Goal: Navigation & Orientation: Find specific page/section

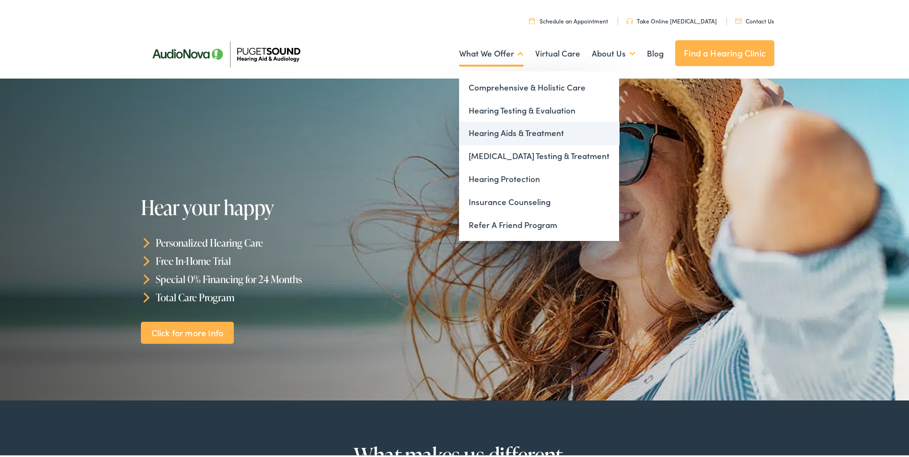
click at [500, 136] on link "Hearing Aids & Treatment" at bounding box center [539, 131] width 160 height 23
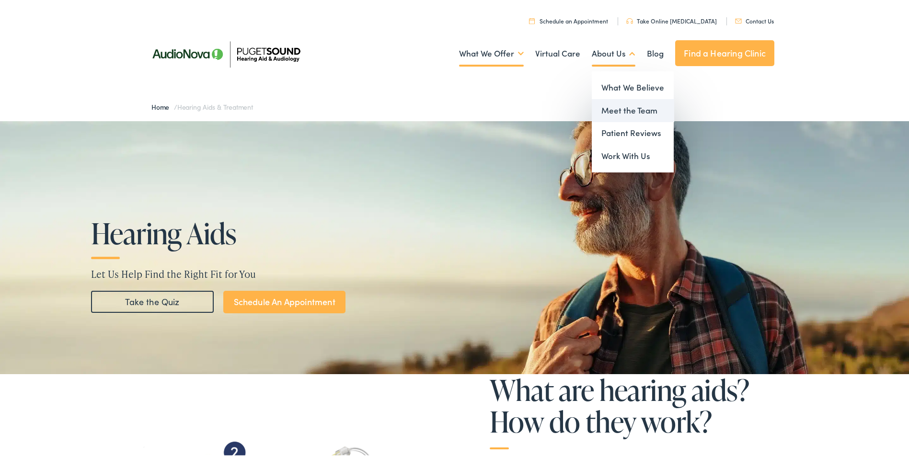
click at [615, 102] on link "Meet the Team" at bounding box center [633, 108] width 82 height 23
click at [620, 115] on link "Meet the Team" at bounding box center [633, 108] width 82 height 23
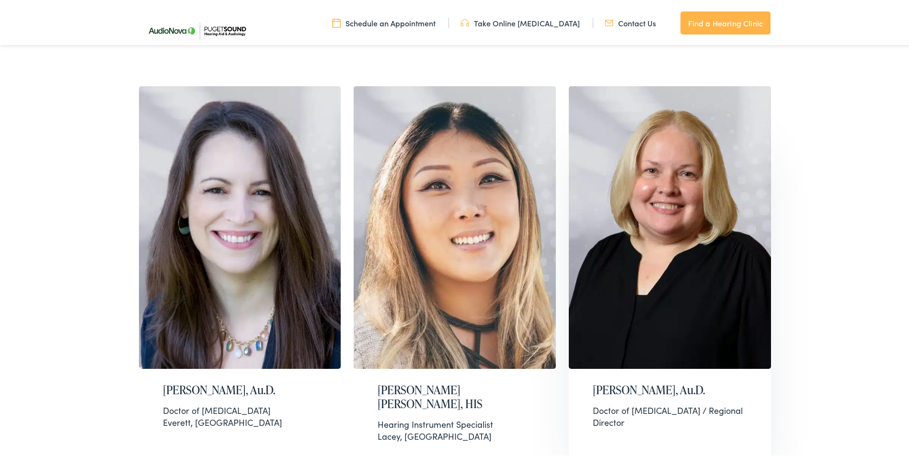
scroll to position [1390, 0]
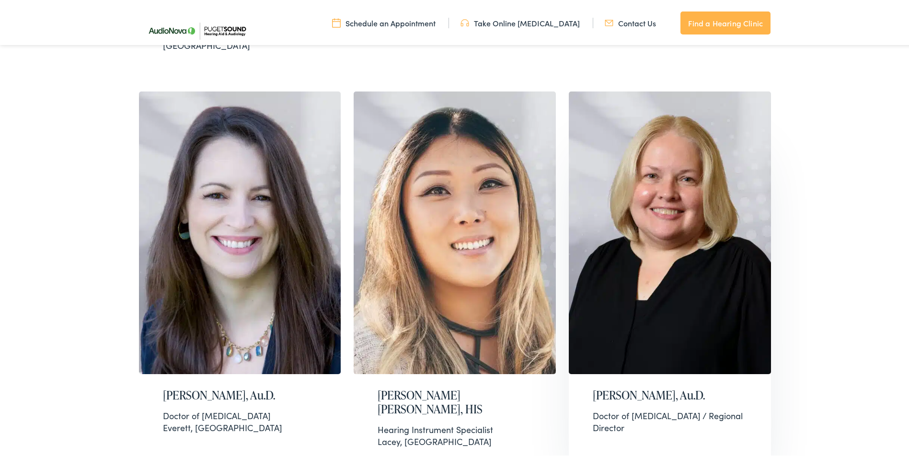
click at [705, 197] on img at bounding box center [670, 231] width 202 height 283
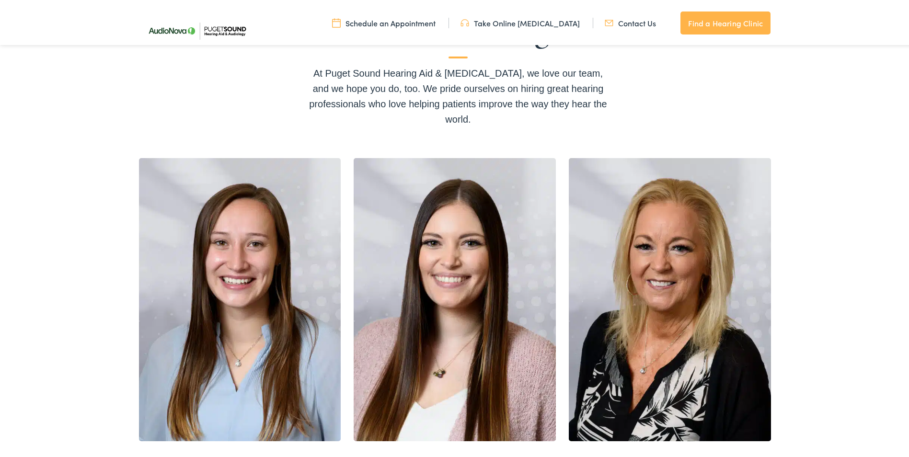
scroll to position [48, 0]
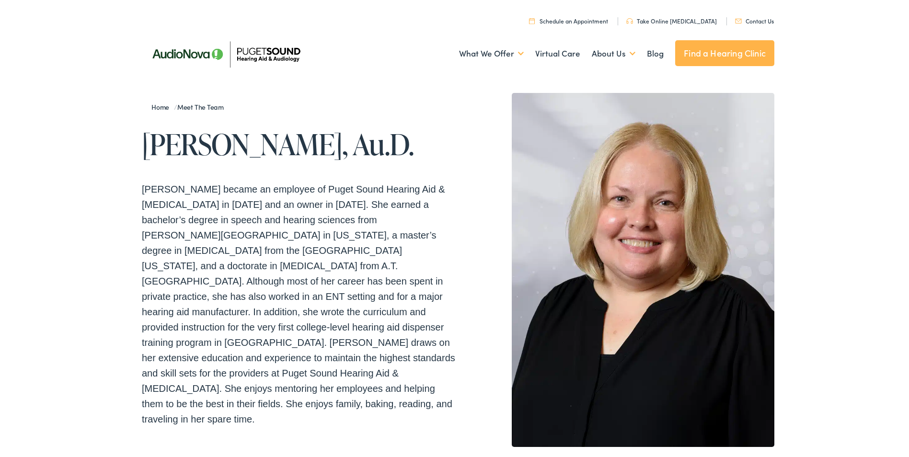
click at [744, 45] on link "Find a Hearing Clinic" at bounding box center [724, 51] width 99 height 26
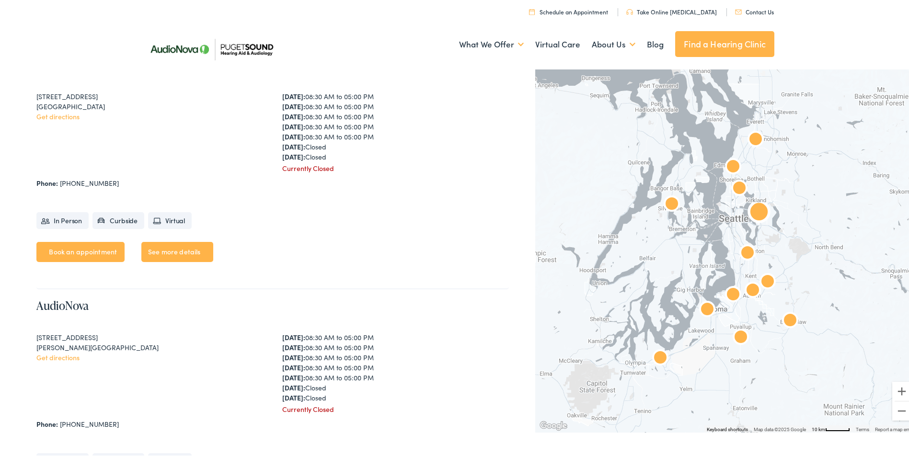
scroll to position [719, 0]
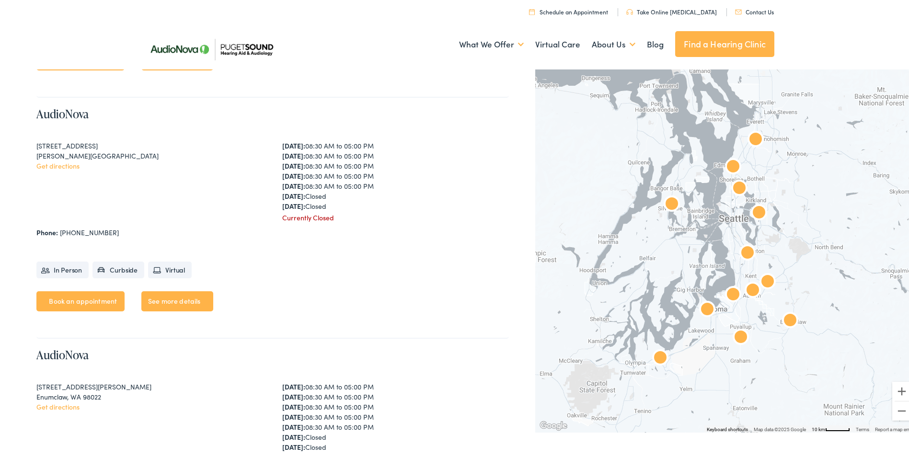
click at [729, 165] on img "AudioNova" at bounding box center [733, 165] width 23 height 23
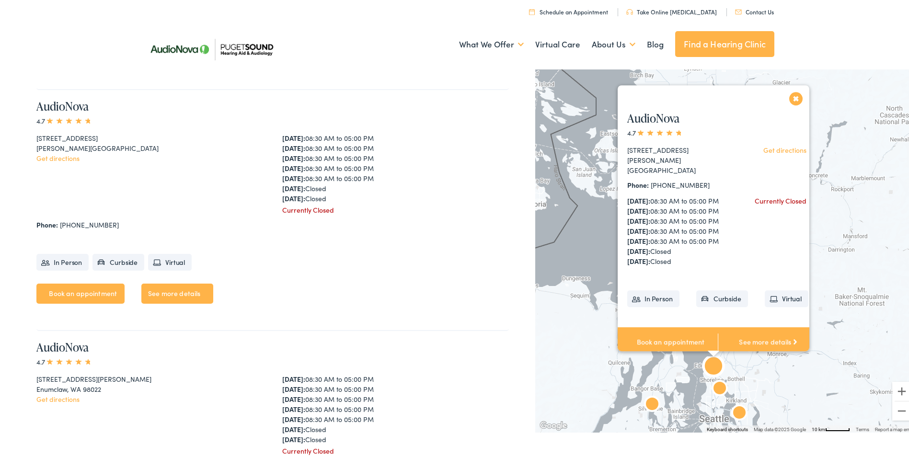
scroll to position [728, 0]
click at [796, 105] on button "Close" at bounding box center [796, 96] width 17 height 17
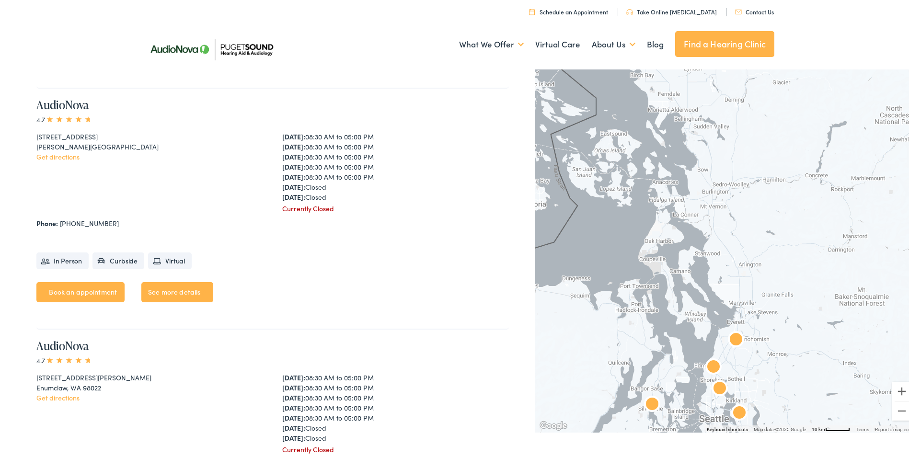
click at [717, 386] on img "AudioNova" at bounding box center [719, 387] width 23 height 23
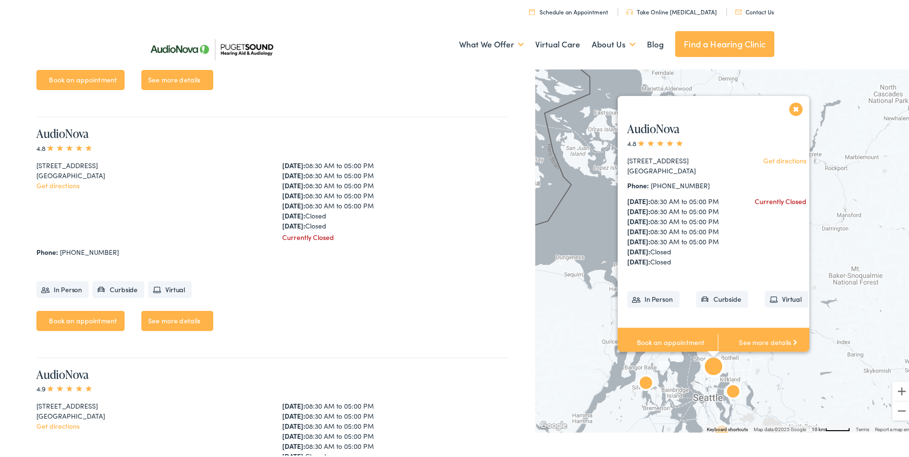
scroll to position [2415, 0]
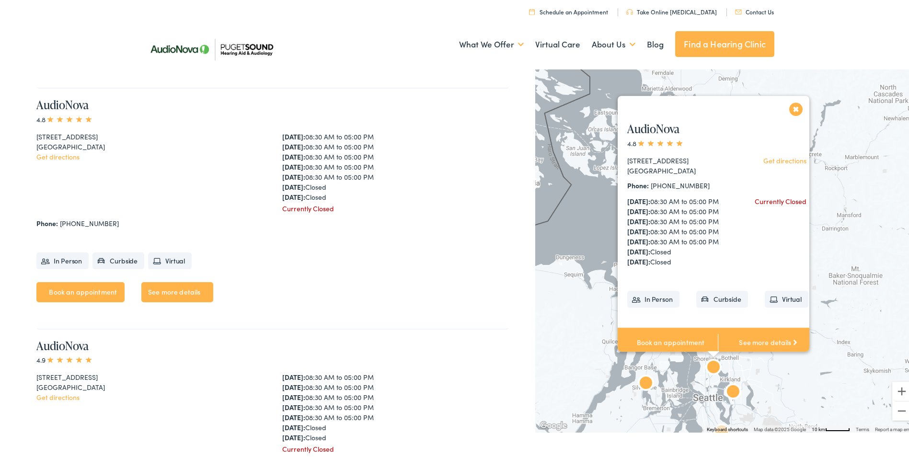
click at [791, 106] on button "Close" at bounding box center [796, 107] width 17 height 17
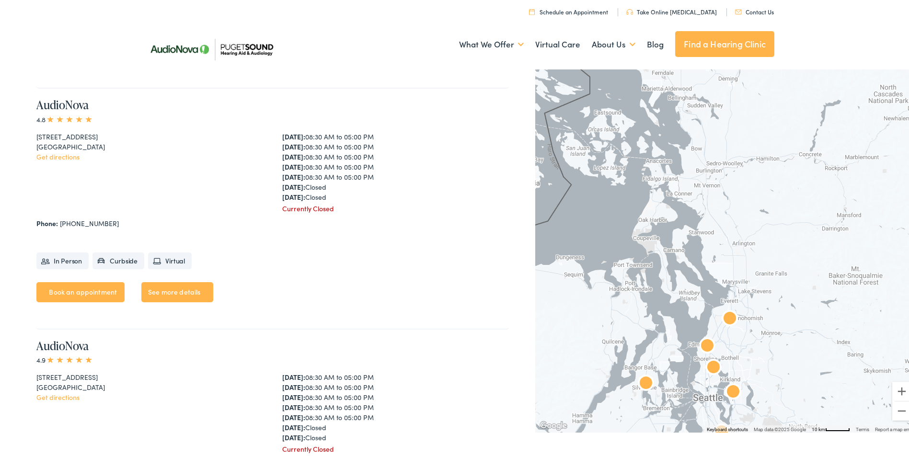
click at [705, 342] on img "AudioNova" at bounding box center [707, 345] width 23 height 23
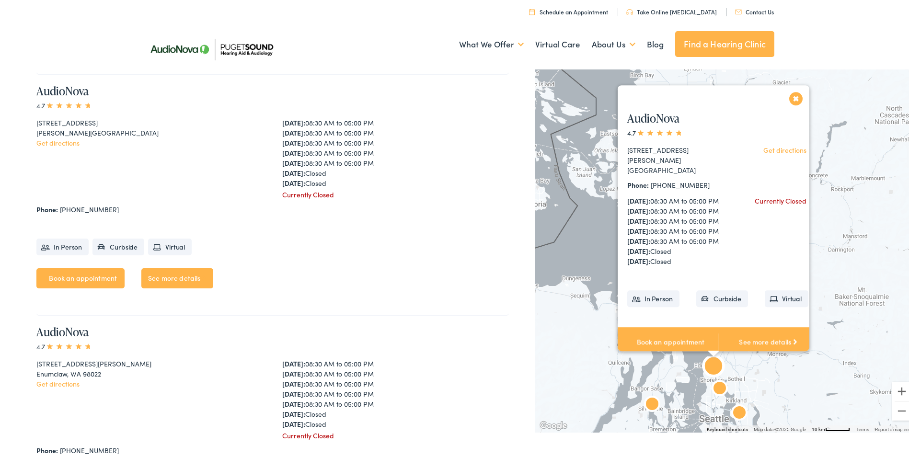
scroll to position [728, 0]
